Goal: Information Seeking & Learning: Learn about a topic

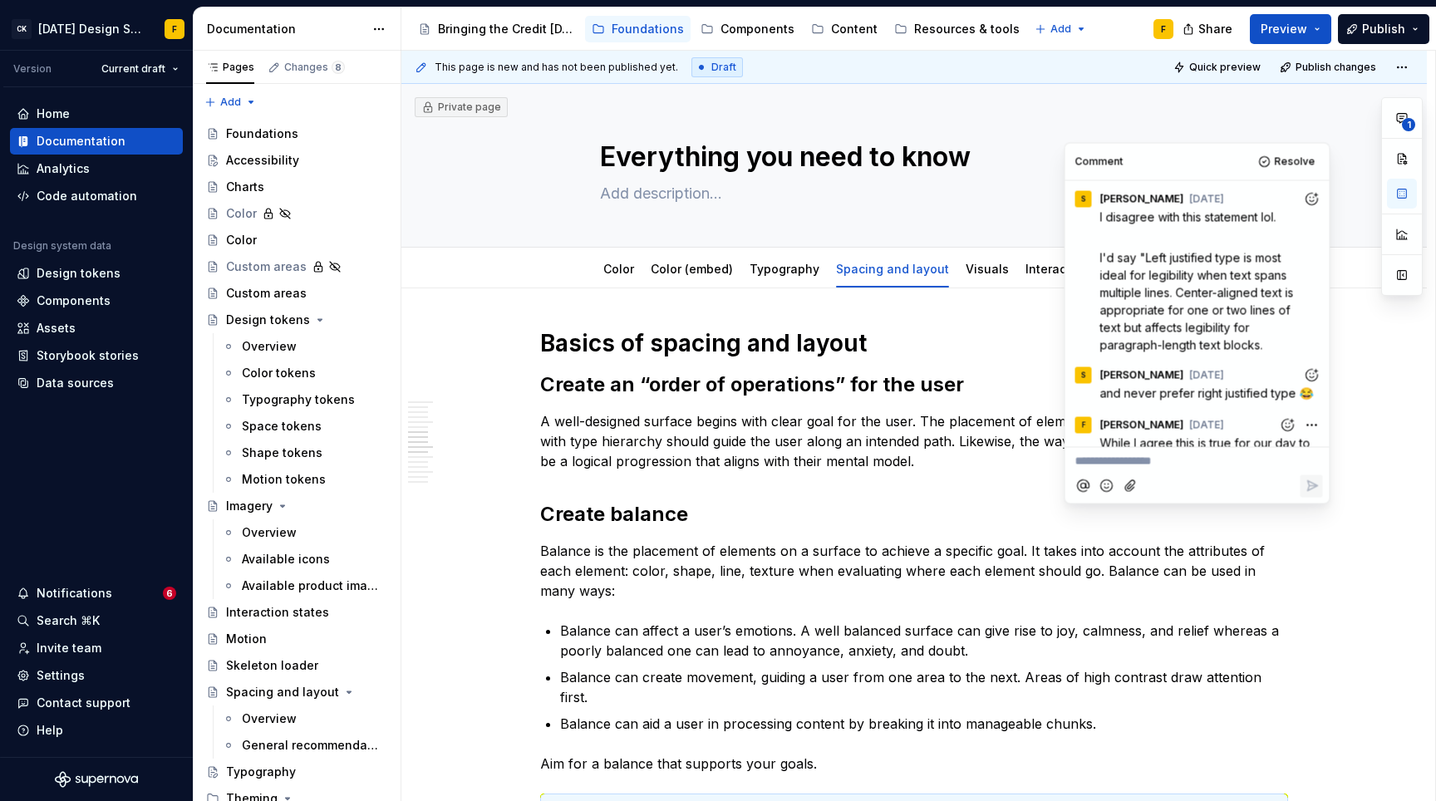
scroll to position [1241, 0]
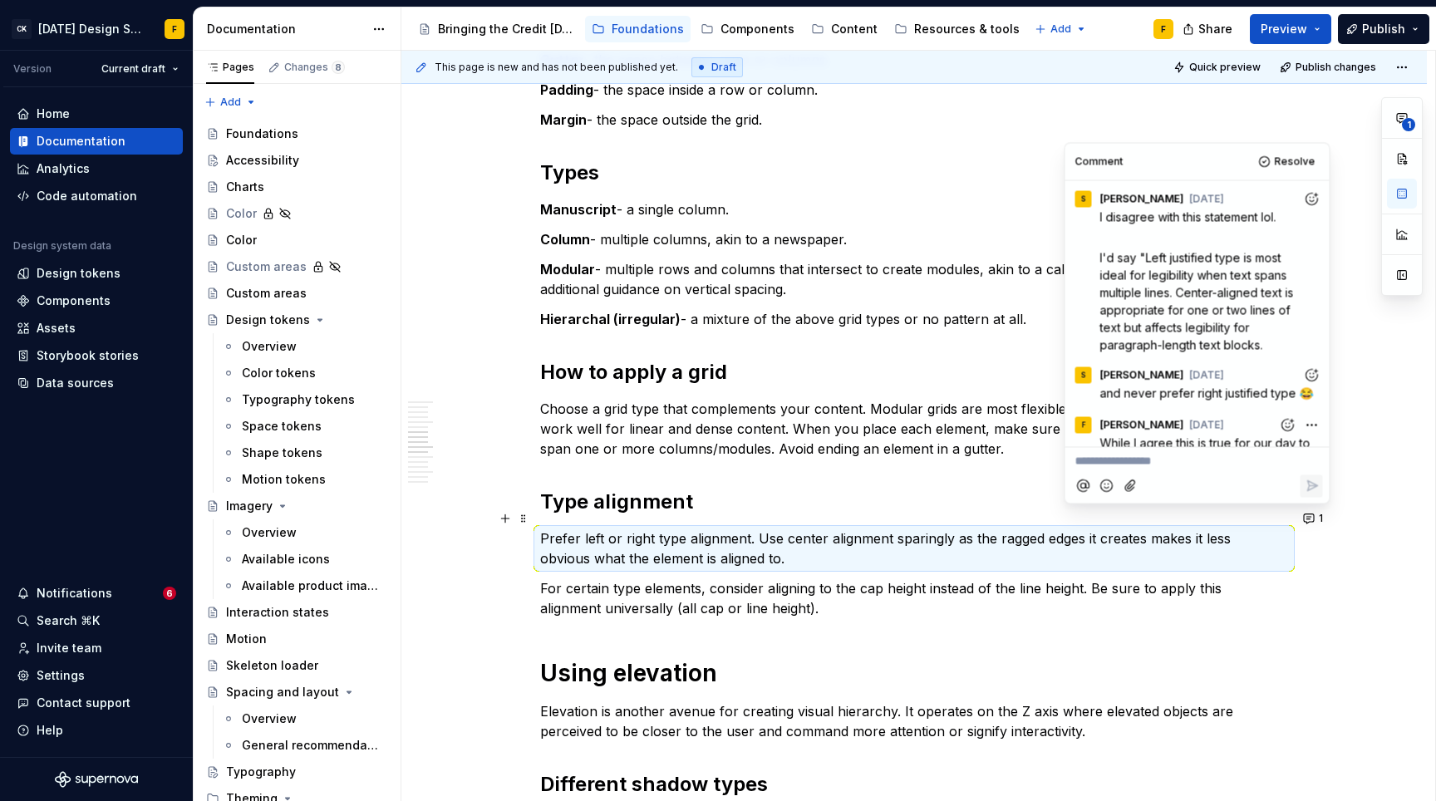
click at [793, 259] on p "Modular - multiple rows and columns that intersect to create modules, akin to a…" at bounding box center [914, 279] width 748 height 40
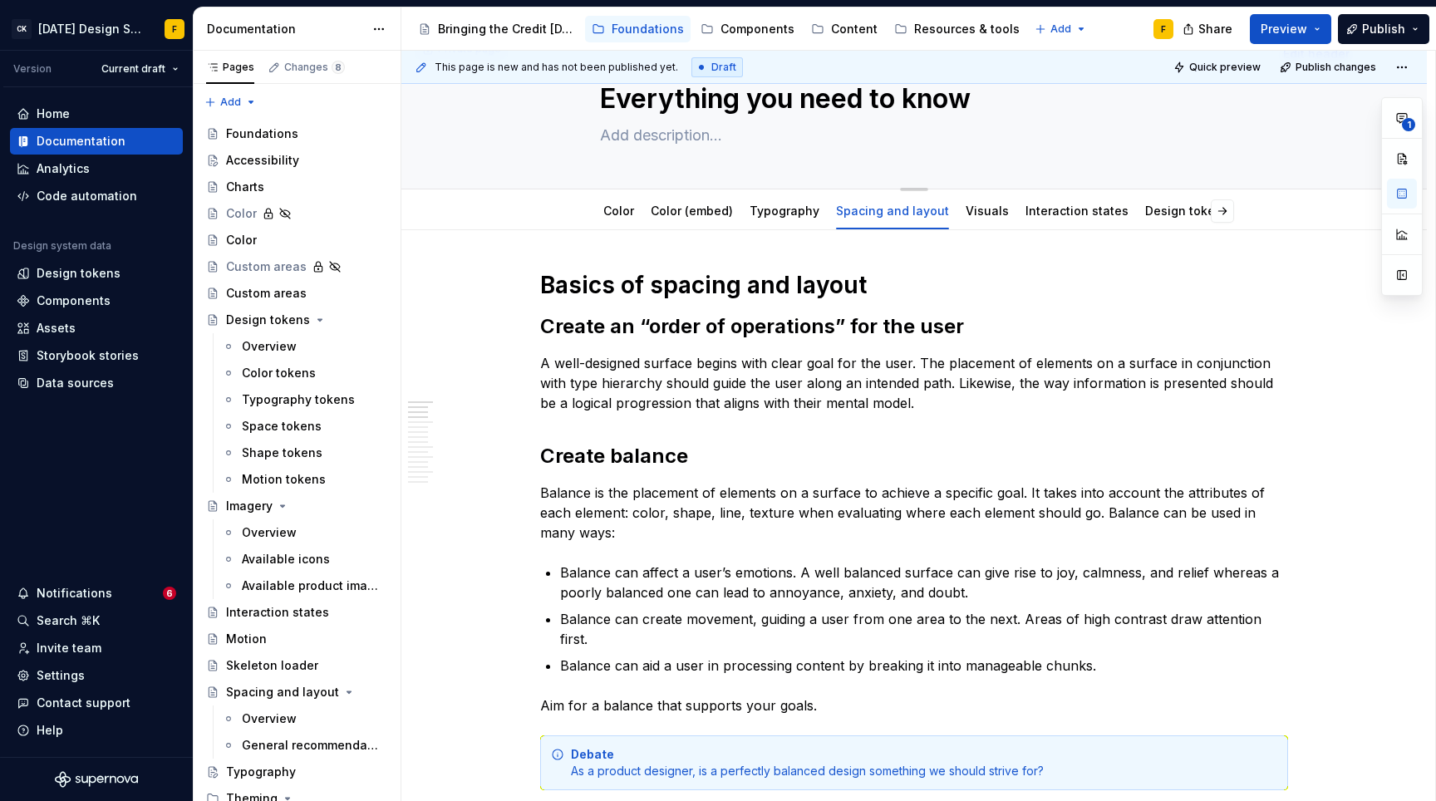
scroll to position [144, 0]
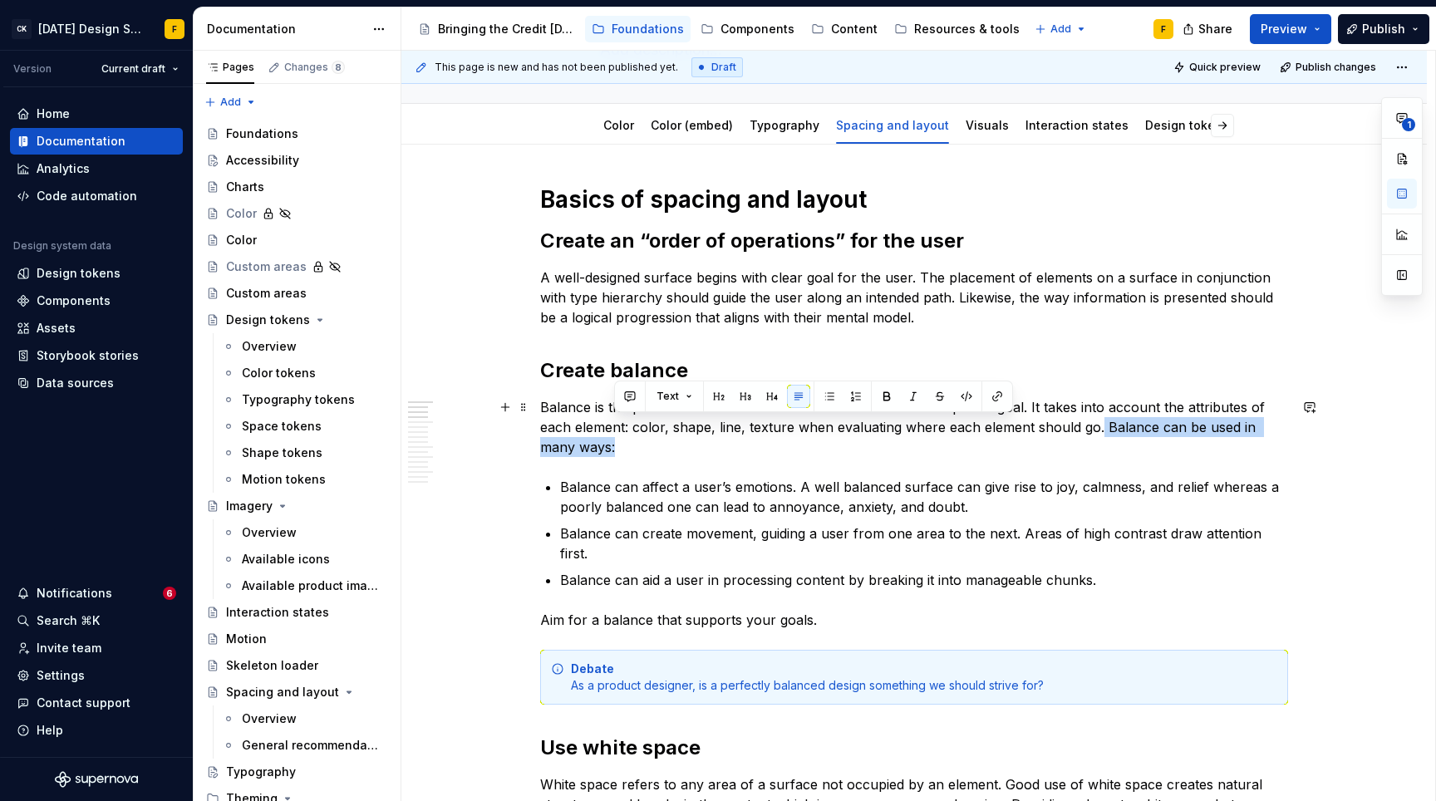
drag, startPoint x: 1097, startPoint y: 429, endPoint x: 1097, endPoint y: 441, distance: 11.6
click at [1097, 441] on p "Balance is the placement of elements on a surface to achieve a specific goal. I…" at bounding box center [914, 427] width 748 height 60
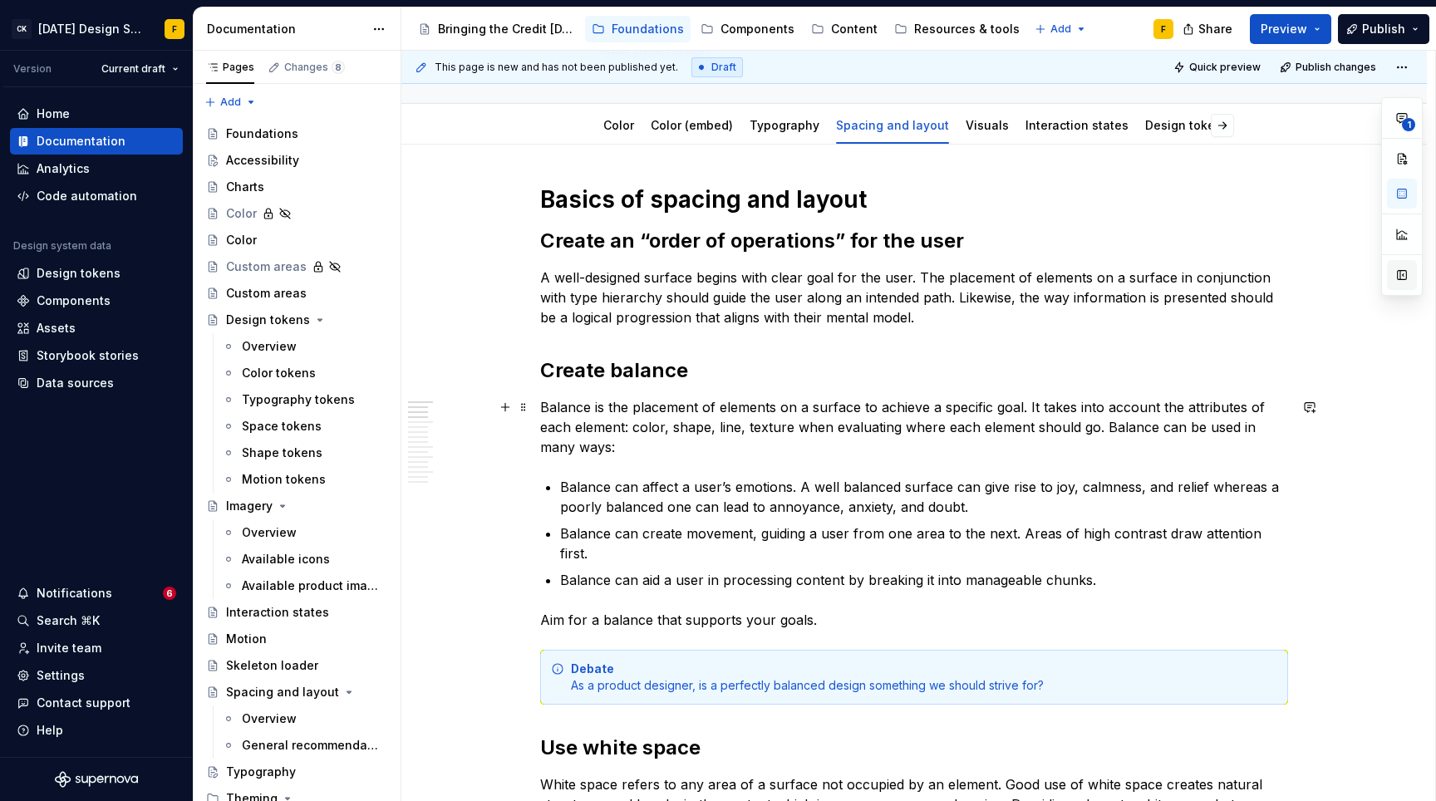
type textarea "*"
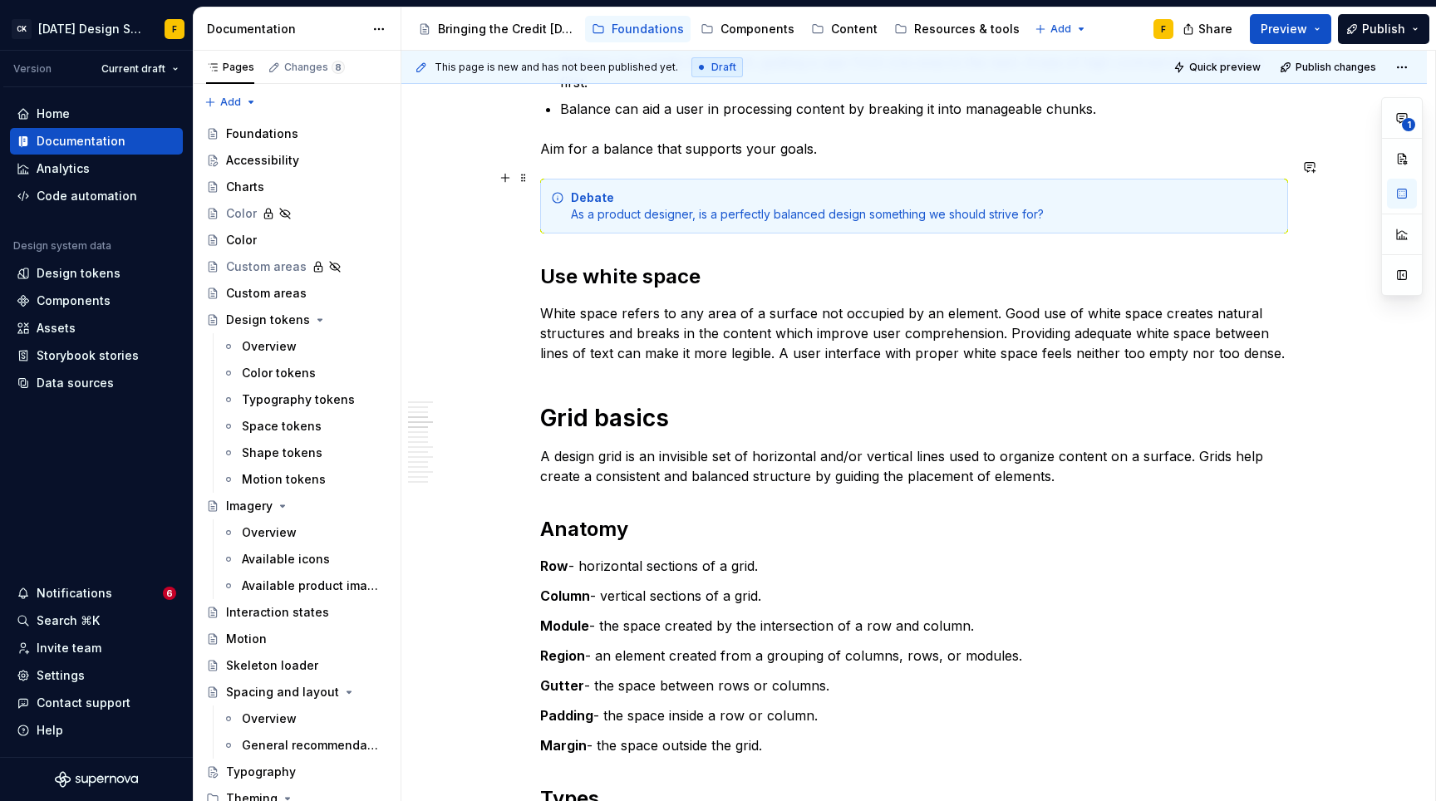
scroll to position [672, 0]
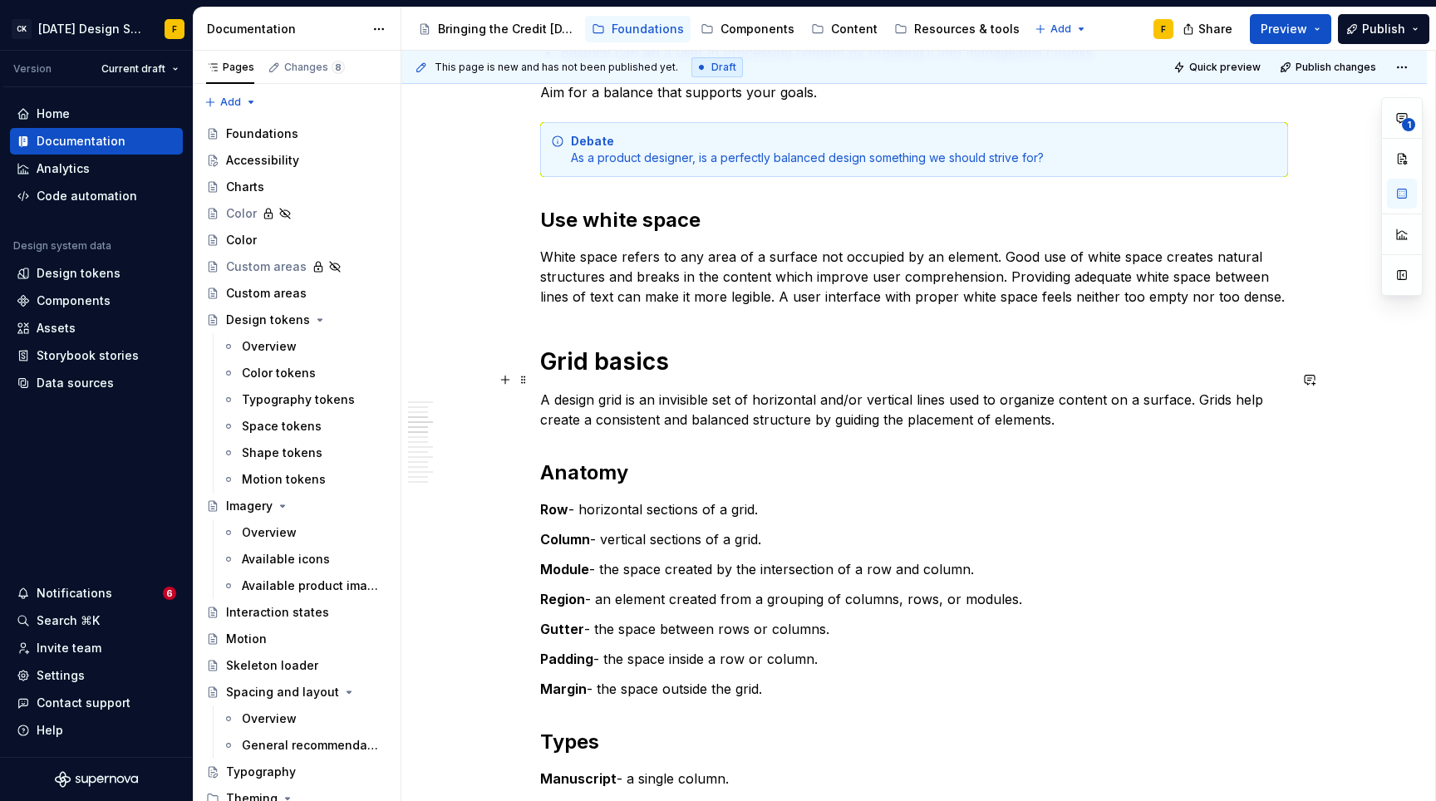
click at [1007, 390] on p "A design grid is an invisible set of horizontal and/or vertical lines used to o…" at bounding box center [914, 410] width 748 height 40
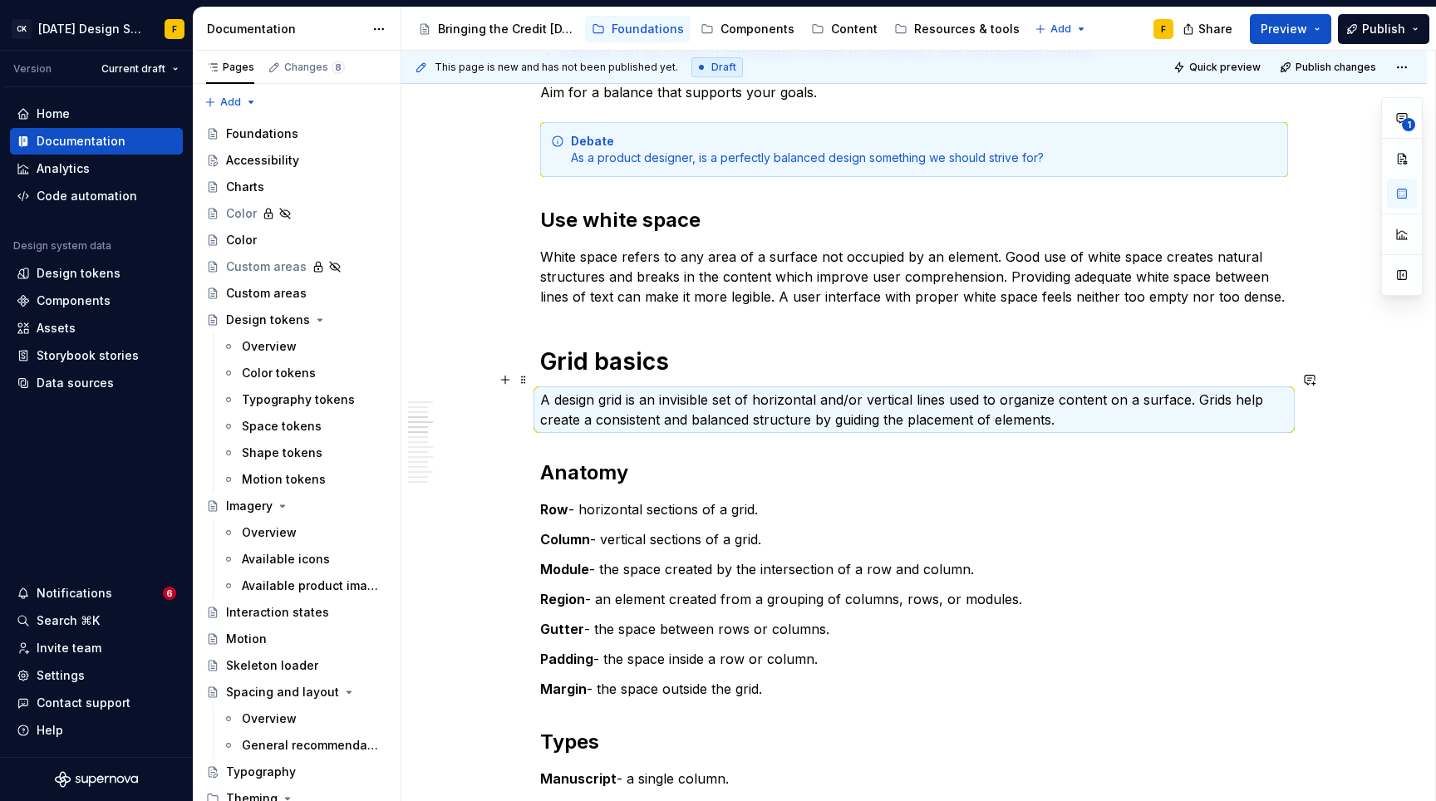
click at [1007, 390] on p "A design grid is an invisible set of horizontal and/or vertical lines used to o…" at bounding box center [914, 410] width 748 height 40
click at [587, 401] on p "A design grid is an invisible set of horizontal and/or vertical lines used to o…" at bounding box center [914, 410] width 748 height 40
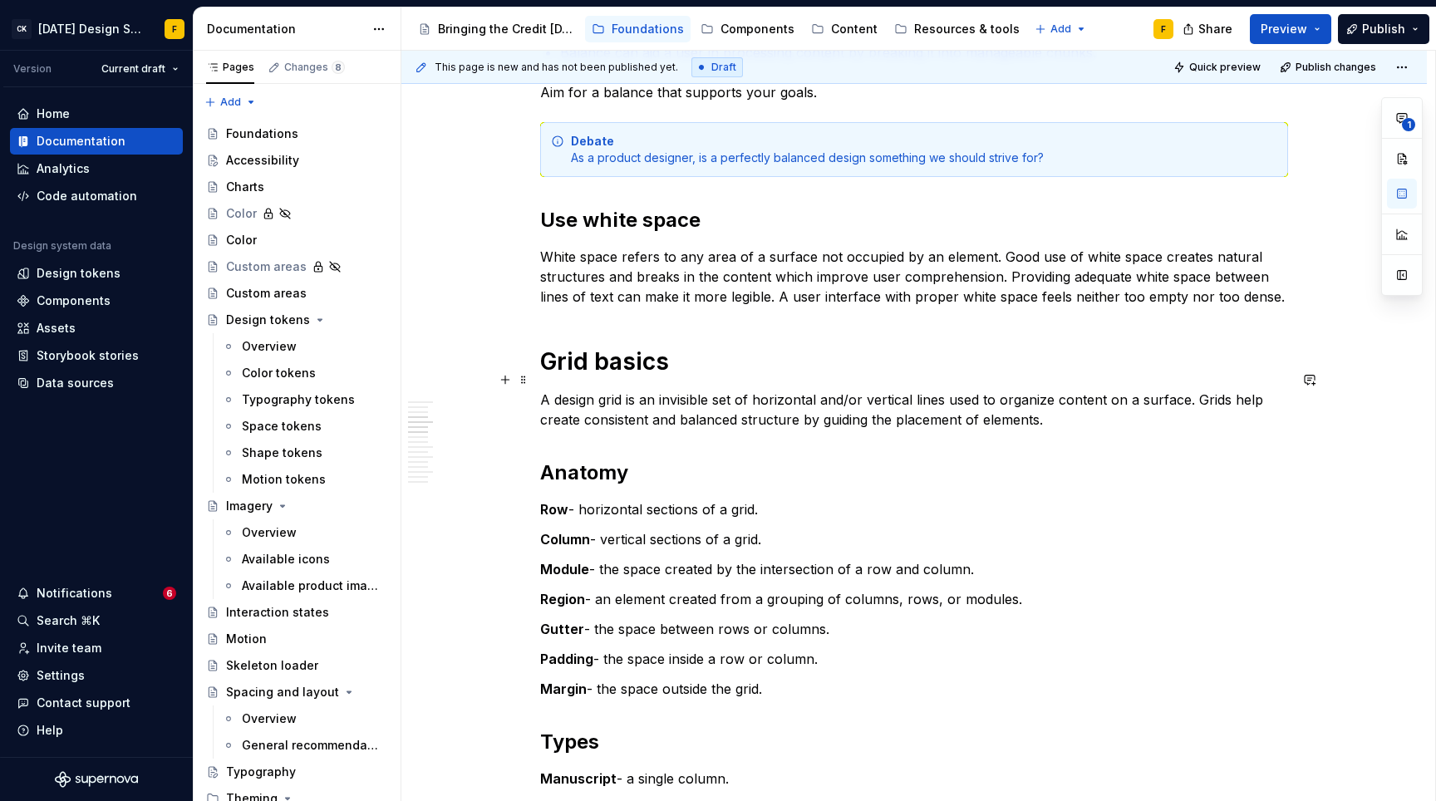
click at [1046, 390] on p "A design grid is an invisible set of horizontal and/or vertical lines used to o…" at bounding box center [914, 410] width 748 height 40
click at [1056, 401] on p "A design grid is an invisible set of horizontal and/or vertical lines used to o…" at bounding box center [914, 410] width 748 height 40
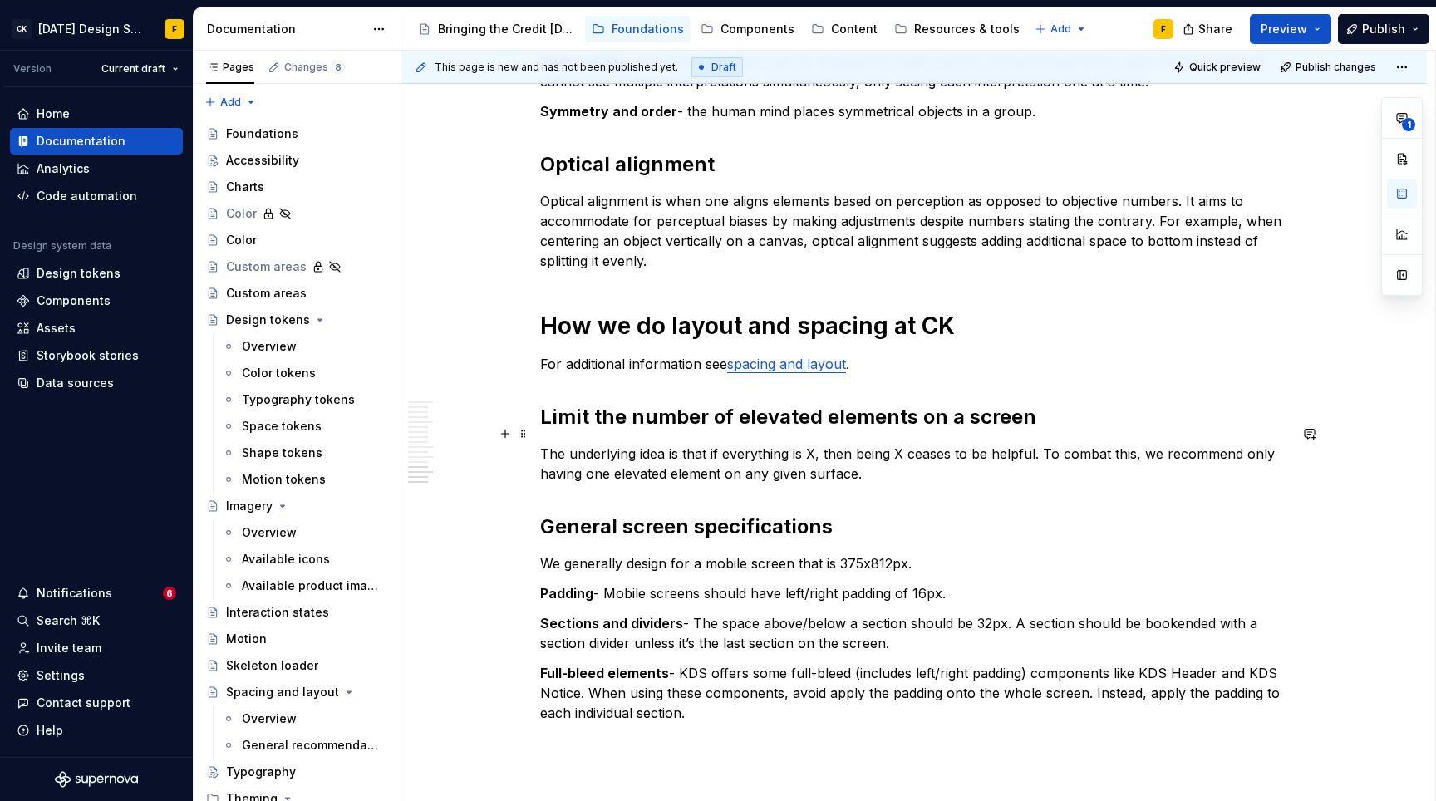
scroll to position [2476, 0]
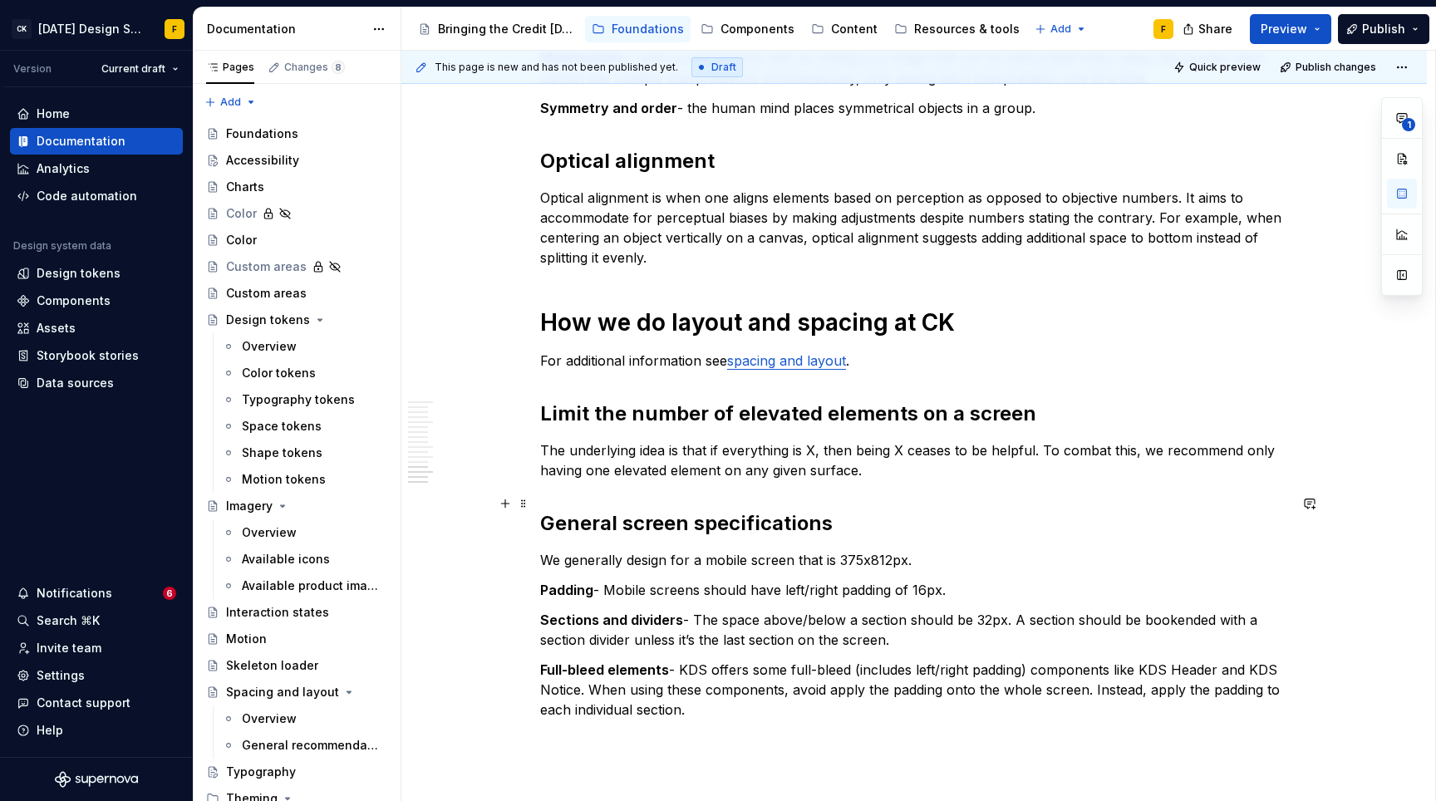
click at [631, 510] on h2 "General screen specifications" at bounding box center [914, 523] width 748 height 27
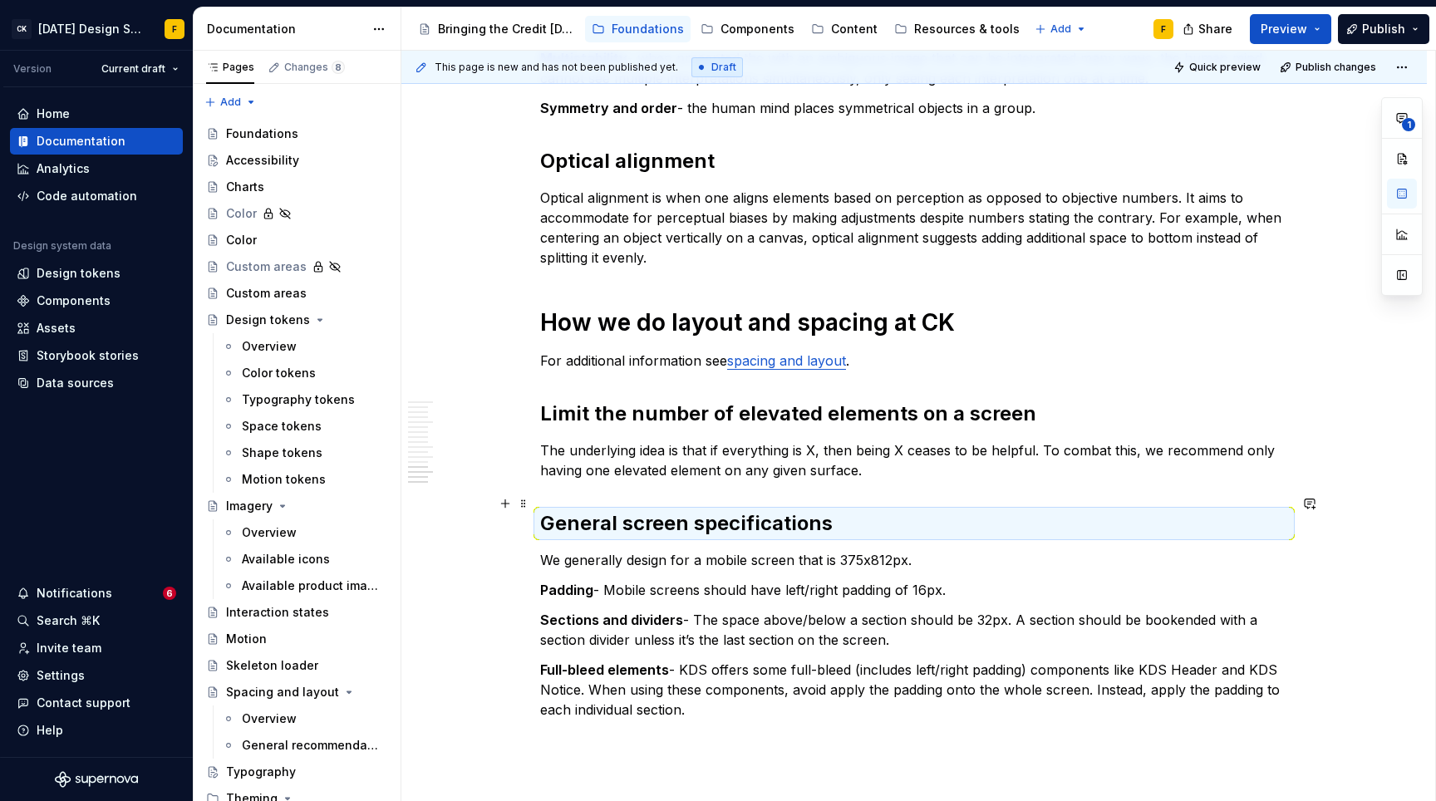
click at [631, 510] on h2 "General screen specifications" at bounding box center [914, 523] width 748 height 27
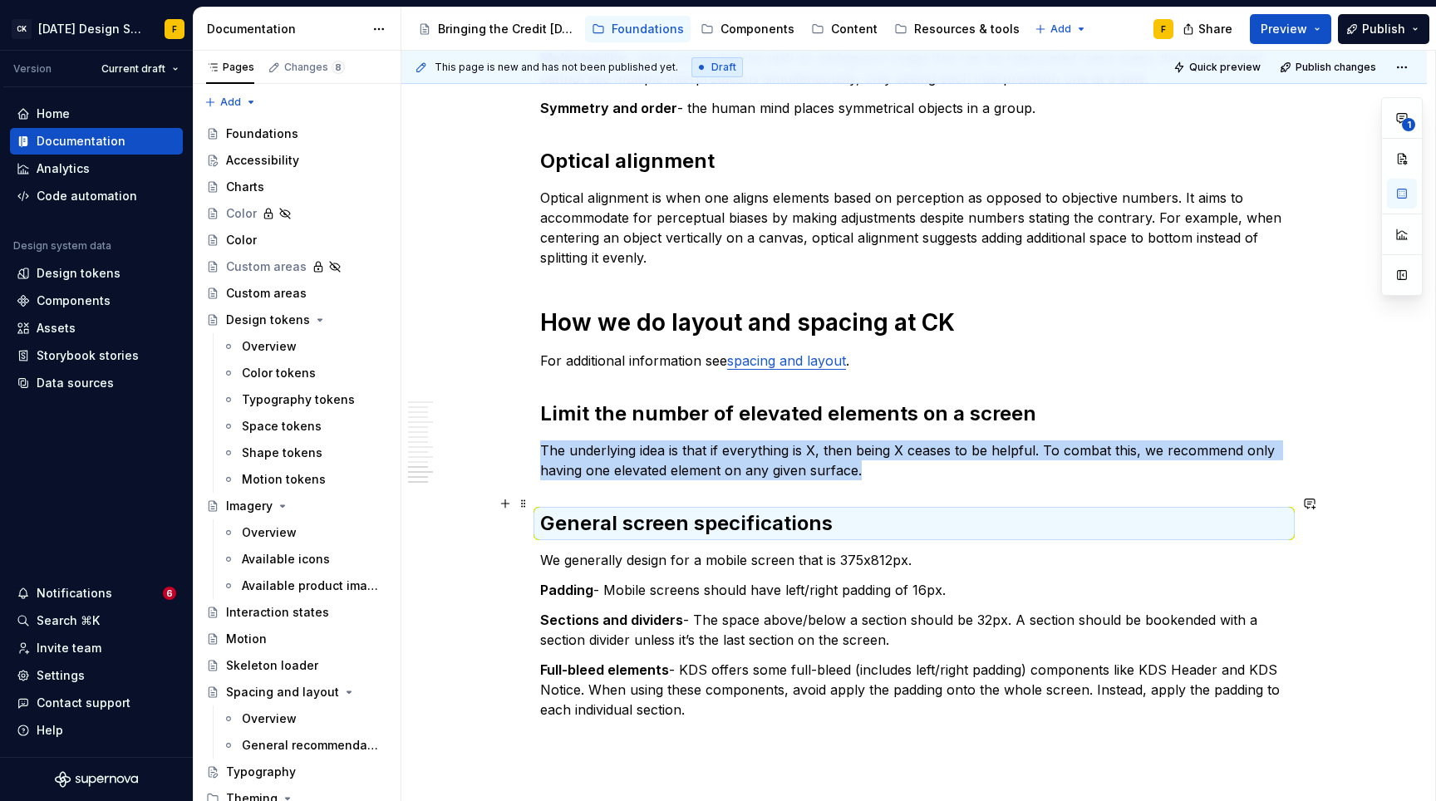
click at [631, 510] on h2 "General screen specifications" at bounding box center [914, 523] width 748 height 27
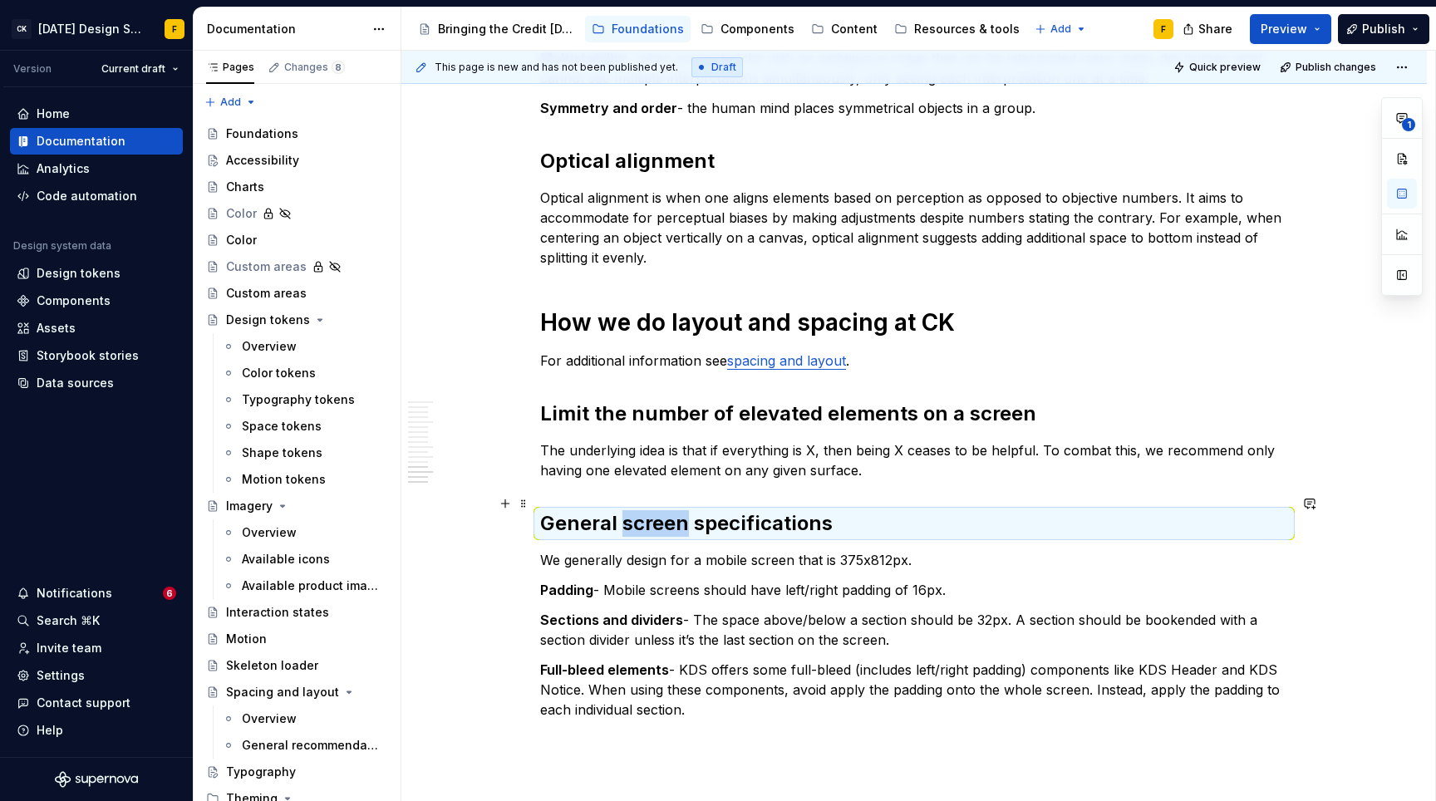
click at [631, 510] on h2 "General screen specifications" at bounding box center [914, 523] width 748 height 27
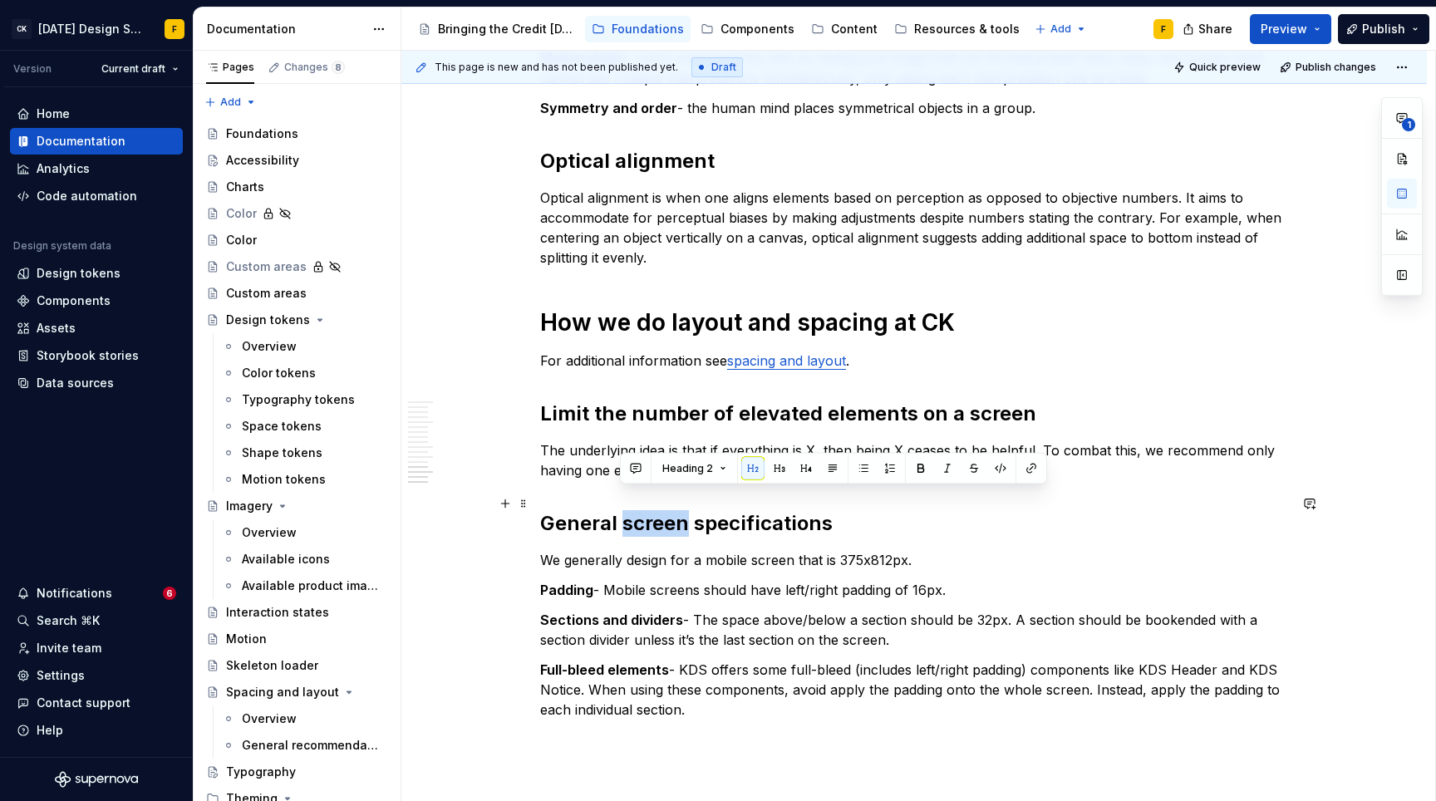
click at [631, 510] on h2 "General screen specifications" at bounding box center [914, 523] width 748 height 27
drag, startPoint x: 631, startPoint y: 504, endPoint x: 478, endPoint y: 499, distance: 153.0
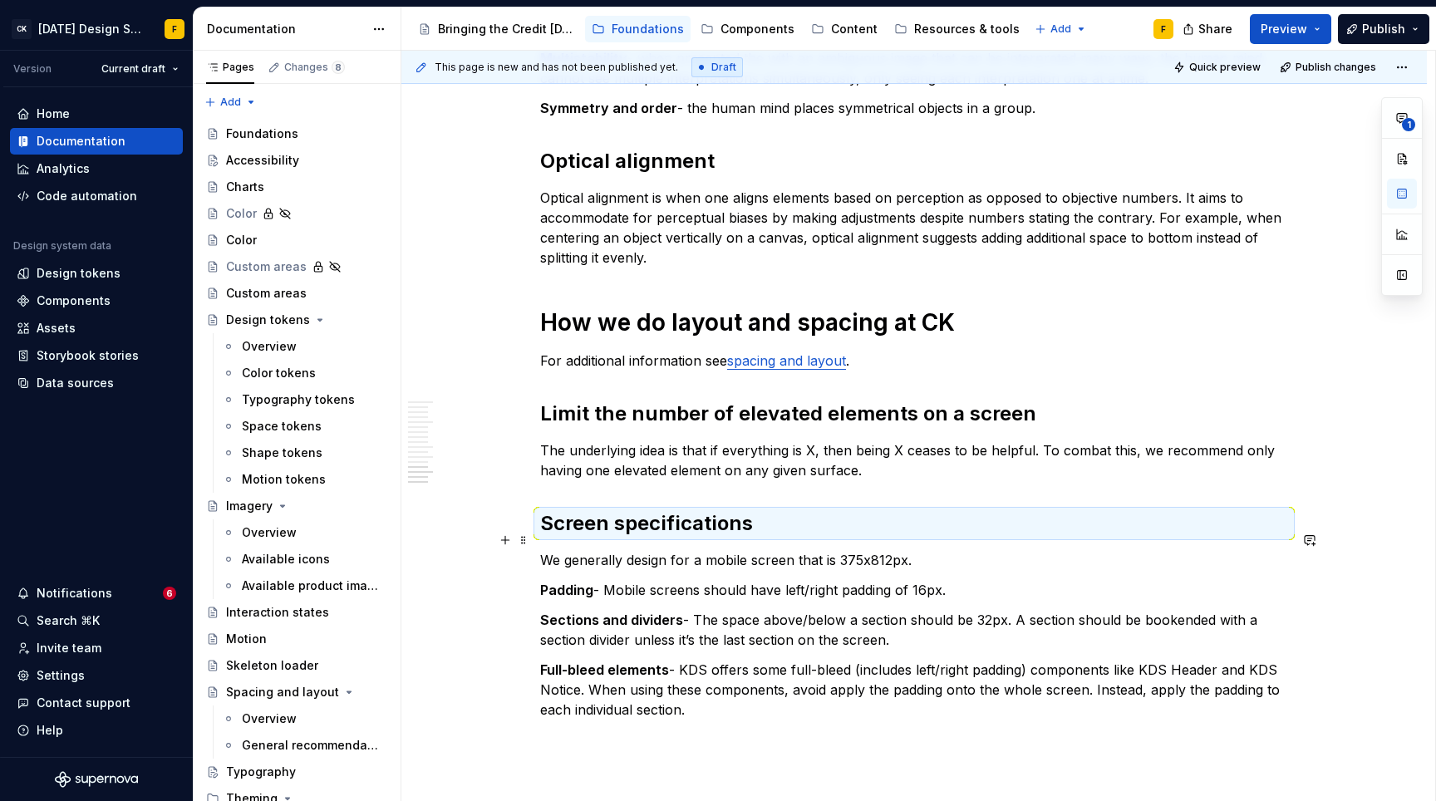
click at [731, 550] on p "We generally design for a mobile screen that is 375x812px." at bounding box center [914, 560] width 748 height 20
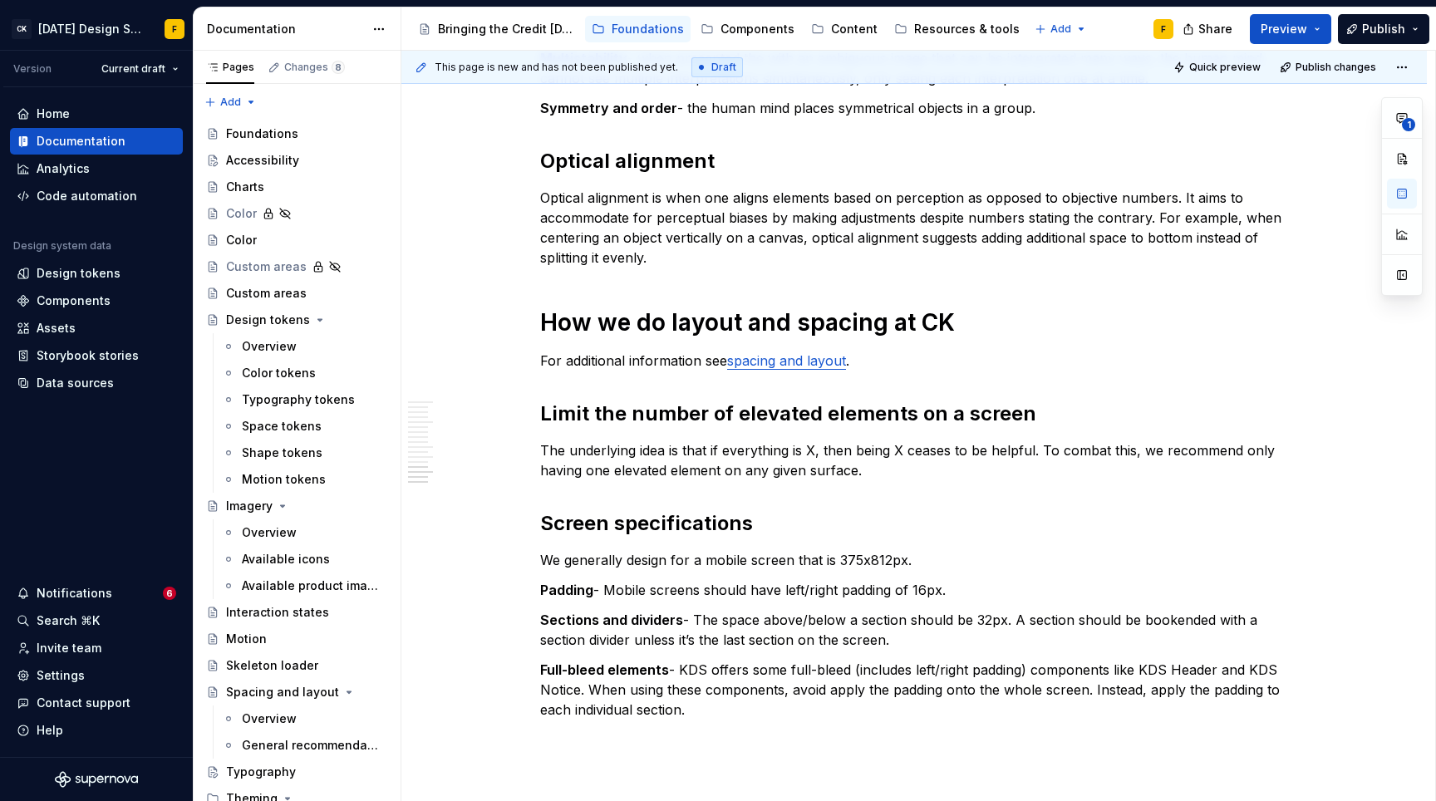
type textarea "*"
